Goal: Navigation & Orientation: Find specific page/section

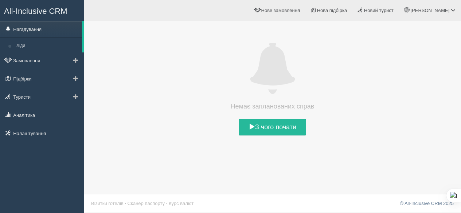
click at [19, 29] on link "Нагадування" at bounding box center [41, 29] width 82 height 16
click at [28, 80] on link "Підбірки" at bounding box center [42, 79] width 84 height 16
click at [71, 80] on link at bounding box center [76, 79] width 16 height 16
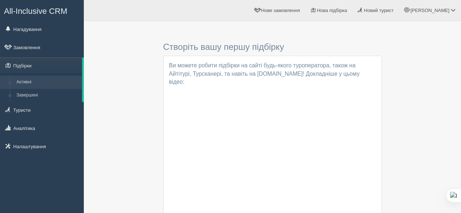
scroll to position [36, 0]
